Goal: Contribute content

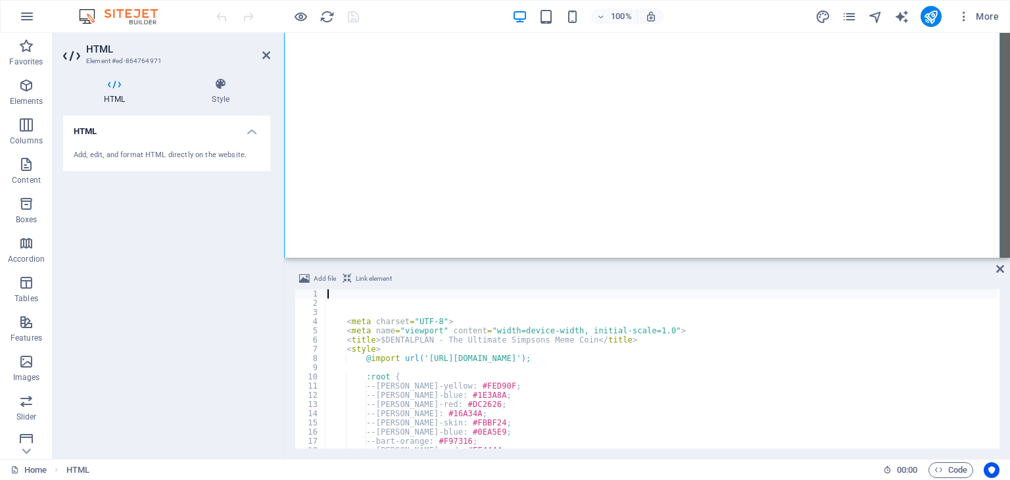
click at [653, 358] on div "< meta charset = "UTF-8" > < meta name = "viewport" content = "width=device-wid…" at bounding box center [966, 376] width 1283 height 175
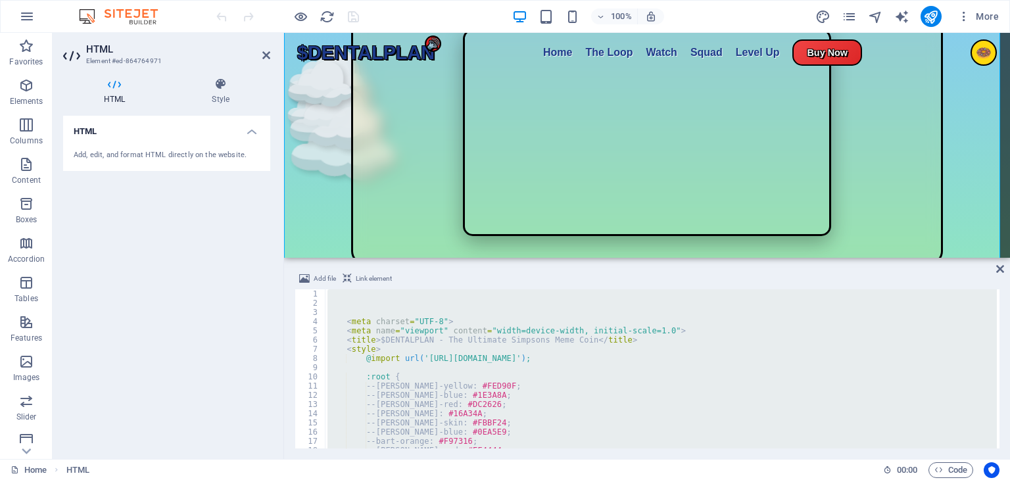
scroll to position [1141, 0]
paste textarea "<p>The voices still echo"
type textarea "<p>The voices still echo"
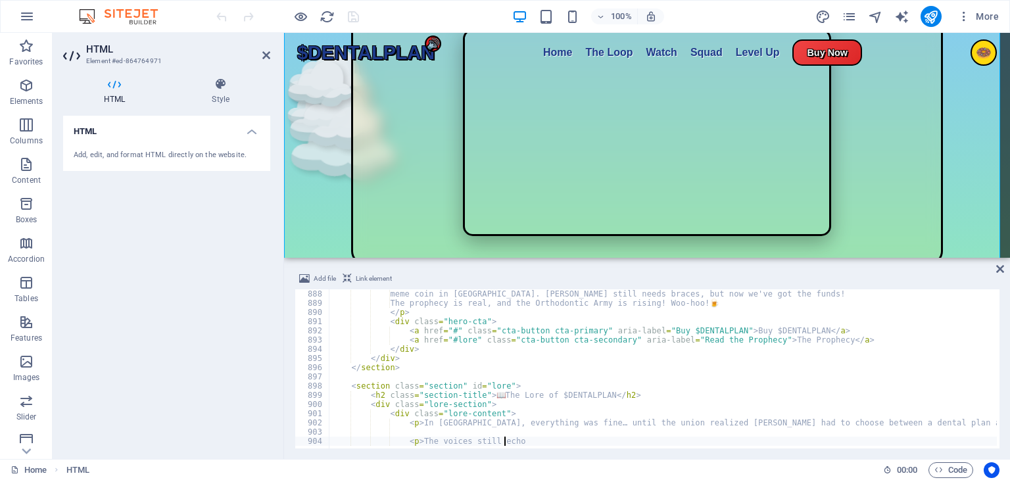
scroll to position [8167, 0]
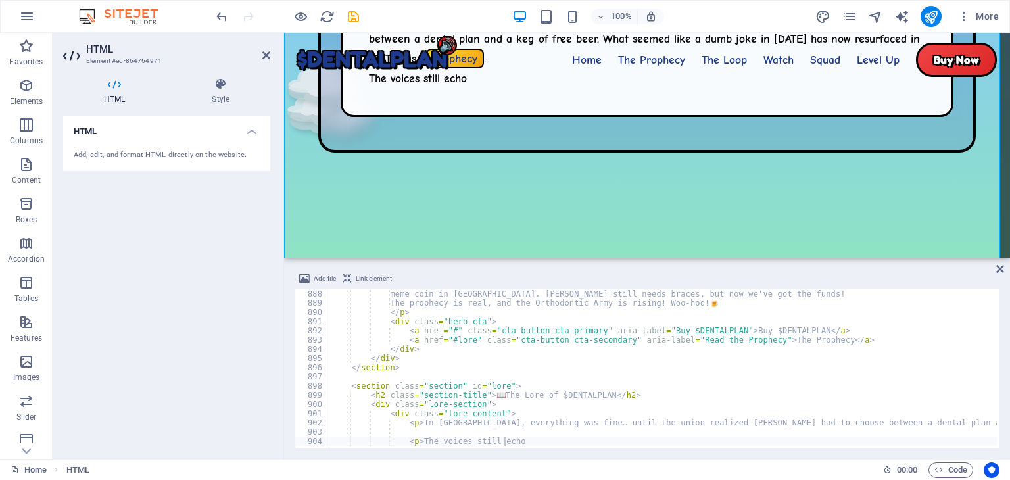
drag, startPoint x: 420, startPoint y: 259, endPoint x: 442, endPoint y: 342, distance: 86.3
click at [442, 342] on div "HTML Add file Link element <p>The voices still echo 888 889 890 891 892 893 894…" at bounding box center [647, 246] width 726 height 426
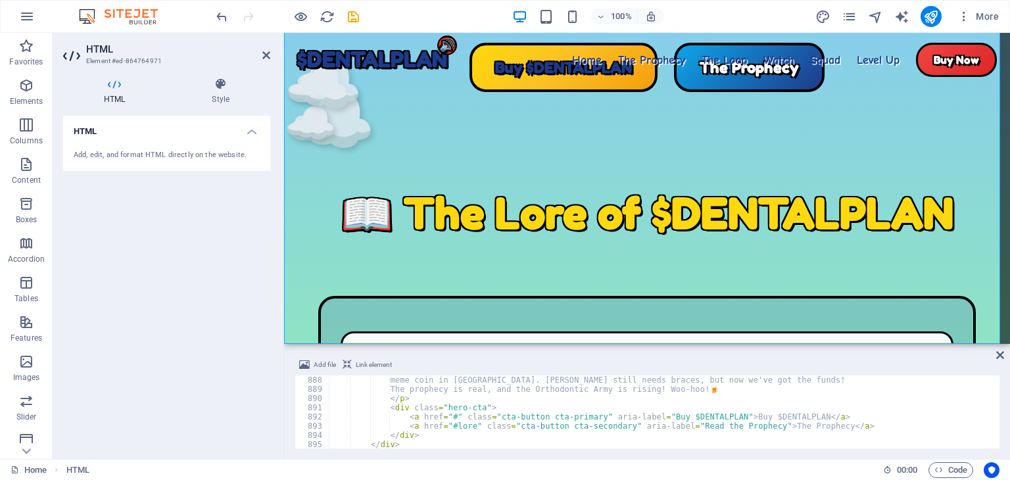
scroll to position [662, 0]
